Goal: Transaction & Acquisition: Purchase product/service

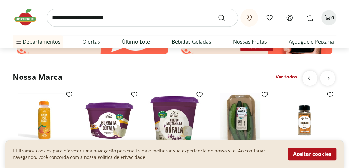
scroll to position [1073, 0]
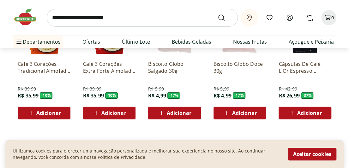
click at [95, 19] on input "search" at bounding box center [142, 18] width 191 height 18
type input "*******"
click at [217, 14] on button "Submit Search" at bounding box center [224, 18] width 15 height 8
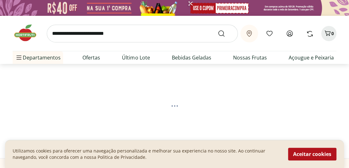
select select "**********"
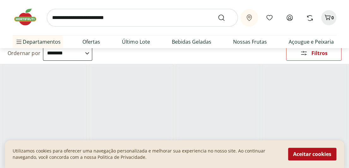
scroll to position [63, 0]
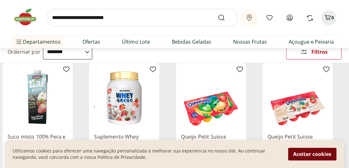
click at [305, 157] on button "Aceitar cookies" at bounding box center [312, 153] width 48 height 13
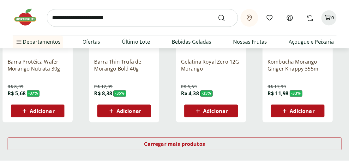
scroll to position [410, 0]
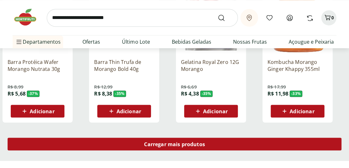
click at [176, 144] on span "Carregar mais produtos" at bounding box center [174, 143] width 61 height 5
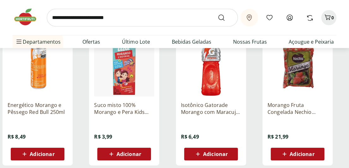
scroll to position [789, 0]
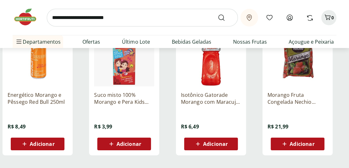
click at [300, 99] on p "Morango Fruta Congelada Nechio 1,02kg" at bounding box center [297, 98] width 60 height 14
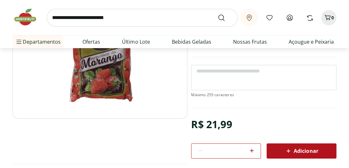
scroll to position [126, 0]
